Goal: Task Accomplishment & Management: Complete application form

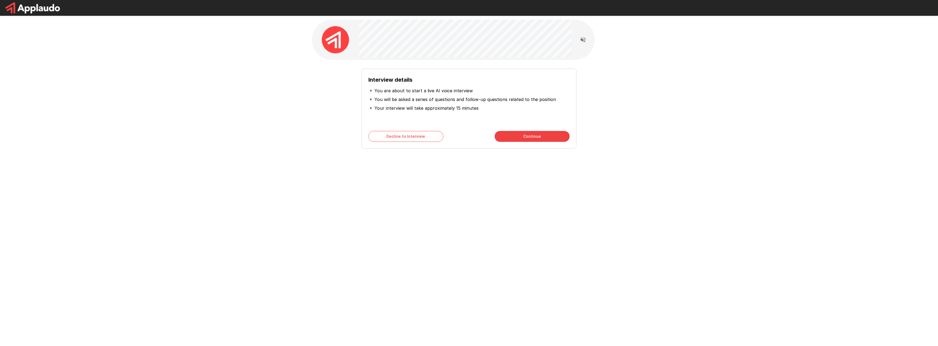
click at [546, 137] on button "Continue" at bounding box center [532, 136] width 75 height 11
click at [406, 137] on button "Back" at bounding box center [405, 136] width 75 height 11
click at [541, 135] on button "Continue" at bounding box center [532, 136] width 75 height 11
click at [541, 139] on button "Continue" at bounding box center [532, 136] width 75 height 11
click at [531, 138] on button "Start My Interview" at bounding box center [532, 136] width 75 height 11
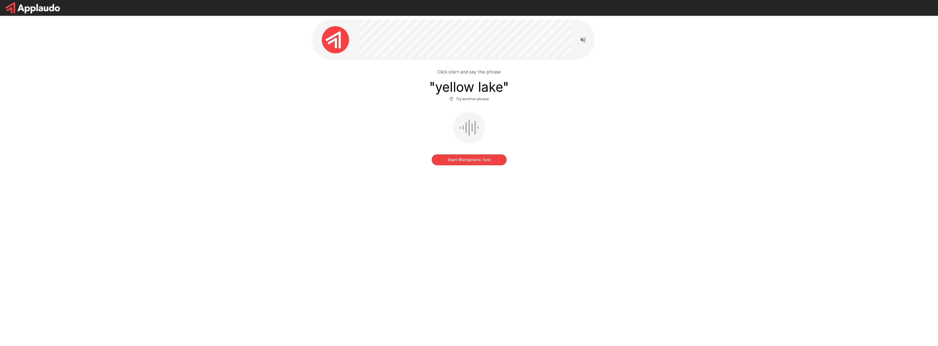
click at [481, 161] on button "Start Microphone Test" at bounding box center [469, 160] width 75 height 11
click at [481, 161] on button "Stop & Submit" at bounding box center [469, 160] width 75 height 11
click at [471, 161] on button "Start Microphone Test" at bounding box center [469, 160] width 75 height 11
click at [465, 158] on button "Stop & Submit" at bounding box center [469, 160] width 75 height 11
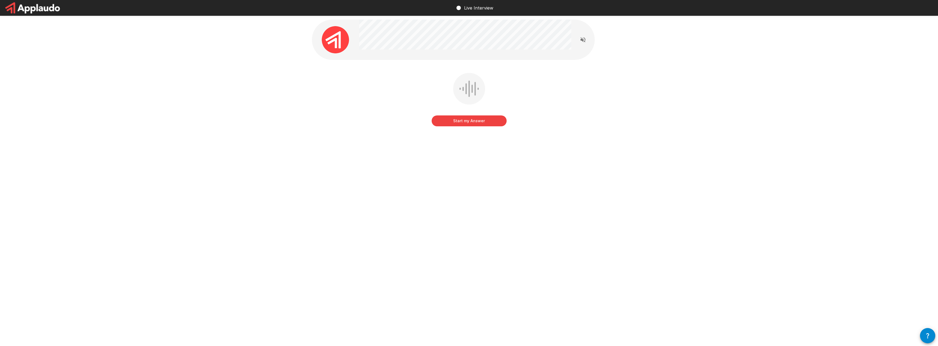
click at [479, 123] on button "Start my Answer" at bounding box center [469, 121] width 75 height 11
click at [480, 123] on button "Stop & Submit" at bounding box center [469, 121] width 75 height 11
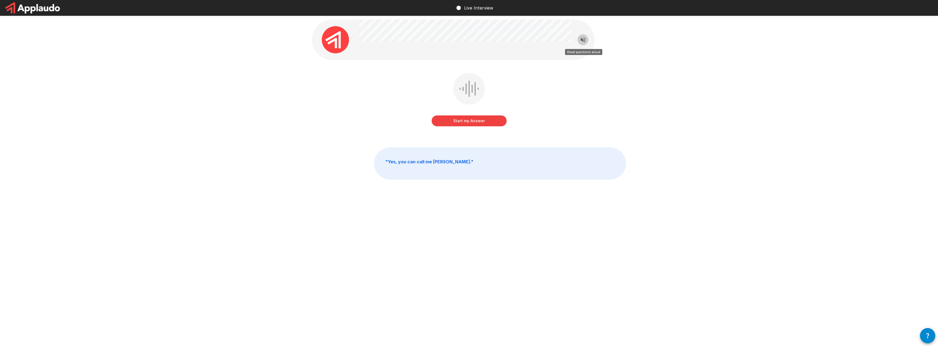
click at [584, 37] on icon "Read questions aloud" at bounding box center [583, 40] width 7 height 7
click at [797, 308] on div "Live Interview Start my Answer " Yes, you can call me [PERSON_NAME] "" at bounding box center [469, 173] width 938 height 346
click at [583, 41] on icon "Stop reading questions aloud" at bounding box center [583, 40] width 7 height 7
click at [757, 282] on div "Live Interview Start my Answer Click here to start your answer " Yes, you can c…" at bounding box center [469, 173] width 938 height 346
click at [581, 39] on icon "Read questions aloud" at bounding box center [582, 39] width 5 height 5
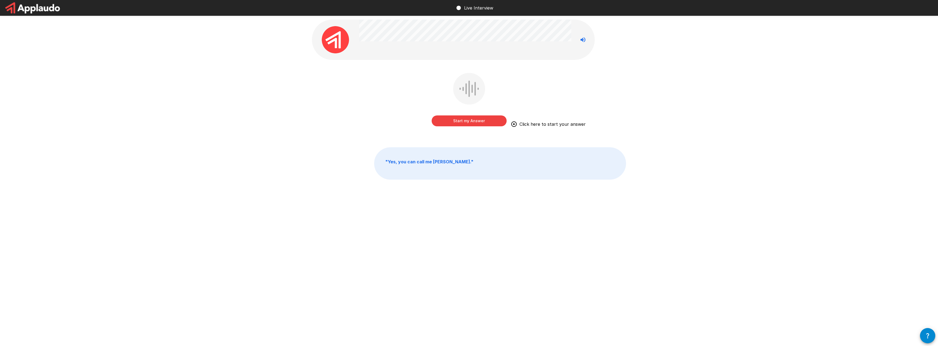
click at [476, 120] on button "Start my Answer" at bounding box center [469, 121] width 75 height 11
click at [473, 122] on button "Stop & Submit" at bounding box center [469, 121] width 75 height 11
click at [490, 118] on button "Start my Answer" at bounding box center [469, 121] width 75 height 11
click at [485, 120] on button "Stop & Submit" at bounding box center [469, 121] width 75 height 11
click at [483, 122] on button "Start my Answer" at bounding box center [469, 121] width 75 height 11
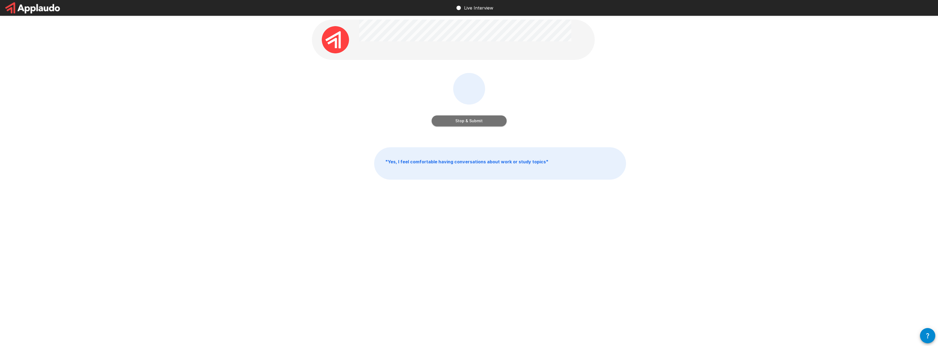
click at [479, 117] on button "Stop & Submit" at bounding box center [469, 121] width 75 height 11
click at [471, 120] on button "Start my Answer" at bounding box center [469, 121] width 75 height 11
click at [481, 122] on button "Stop & Submit" at bounding box center [469, 121] width 75 height 11
click at [478, 119] on button "Start my Answer" at bounding box center [469, 121] width 75 height 11
click at [479, 122] on button "Stop & Submit" at bounding box center [469, 121] width 75 height 11
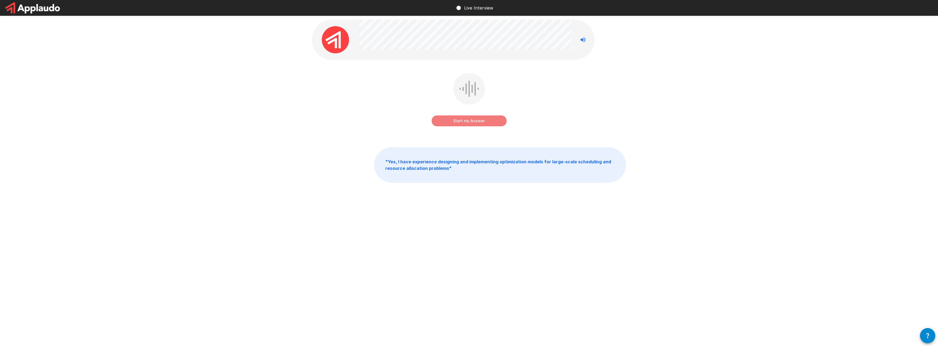
click at [485, 122] on button "Start my Answer" at bounding box center [469, 121] width 75 height 11
click at [486, 121] on button "Stop & Submit" at bounding box center [469, 121] width 75 height 11
click at [480, 120] on button "Start my Answer" at bounding box center [469, 121] width 75 height 11
click at [456, 120] on button "Stop & Submit" at bounding box center [469, 121] width 75 height 11
click at [476, 122] on button "Start my Answer" at bounding box center [469, 121] width 75 height 11
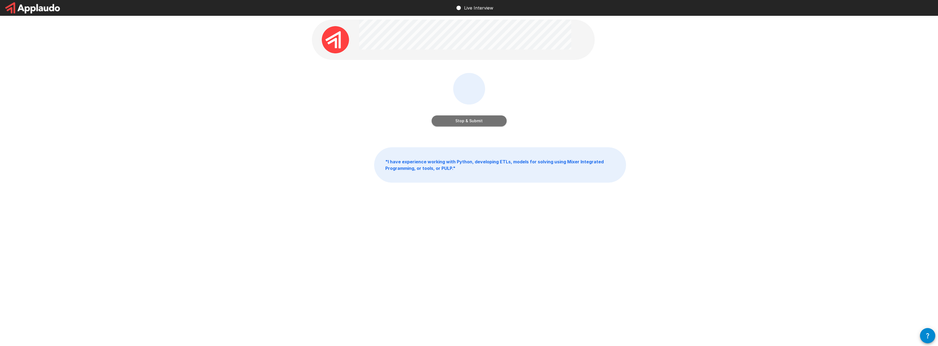
click at [487, 119] on button "Stop & Submit" at bounding box center [469, 121] width 75 height 11
click at [476, 122] on button "Start my Answer" at bounding box center [469, 121] width 75 height 11
click at [474, 124] on button "Stop & Submit" at bounding box center [469, 121] width 75 height 11
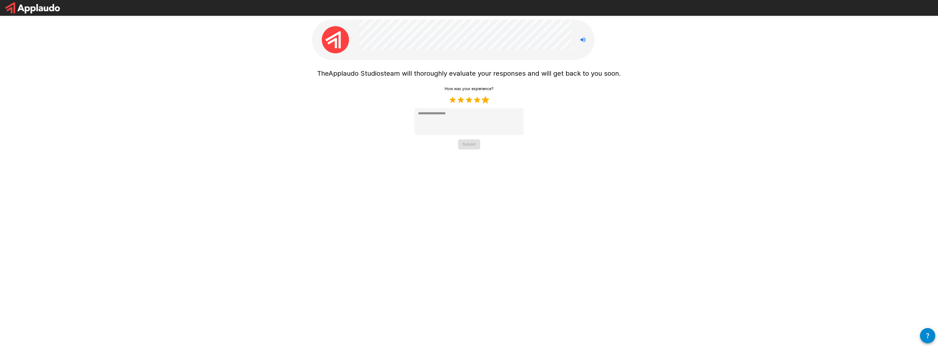
click at [486, 100] on label "5 Stars" at bounding box center [485, 100] width 8 height 8
type textarea "*"
click at [468, 146] on button "Submit" at bounding box center [469, 145] width 22 height 10
